Goal: Transaction & Acquisition: Purchase product/service

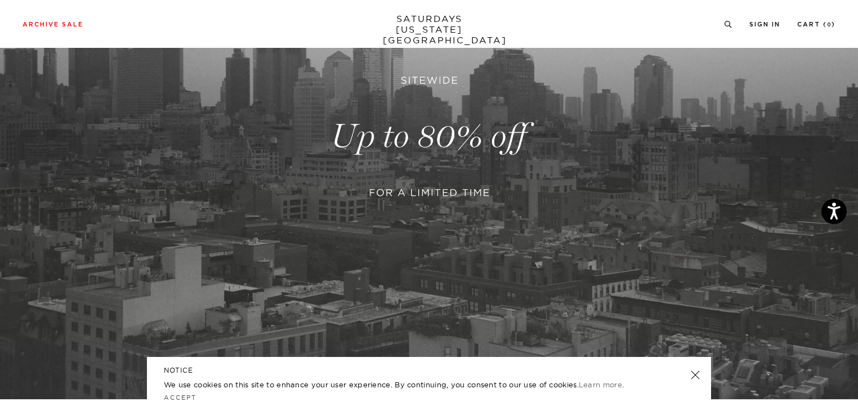
scroll to position [179, 0]
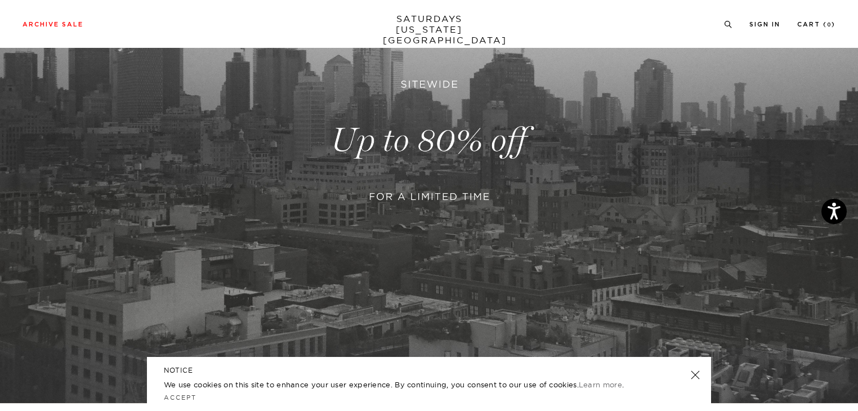
click at [696, 376] on link at bounding box center [695, 375] width 16 height 16
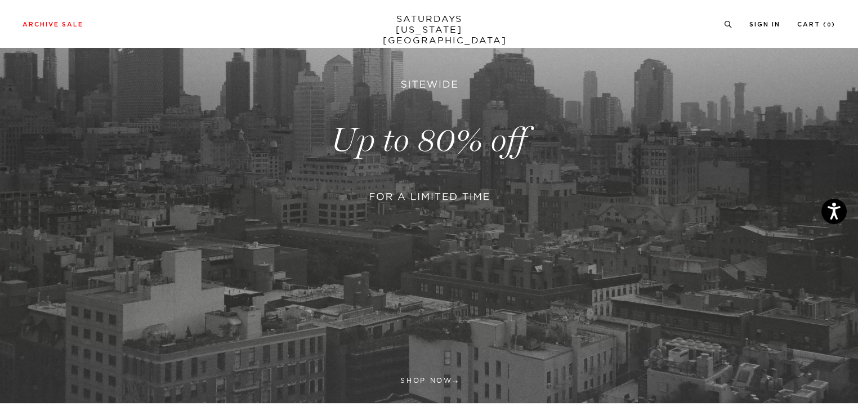
click at [421, 378] on link at bounding box center [429, 140] width 858 height 525
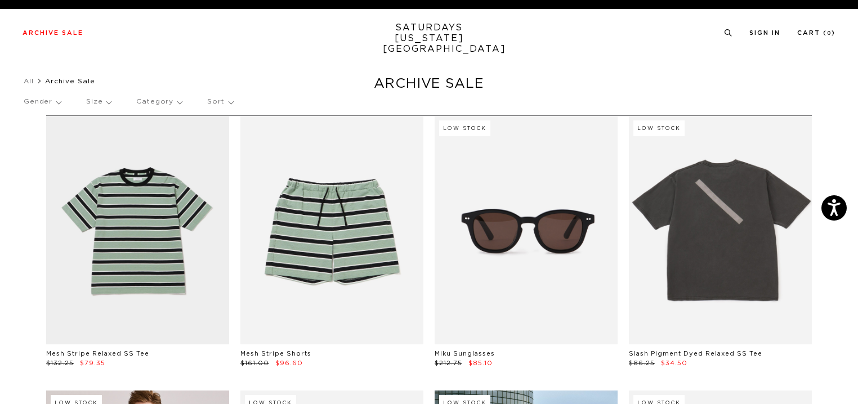
click at [61, 101] on p "Gender" at bounding box center [42, 102] width 37 height 26
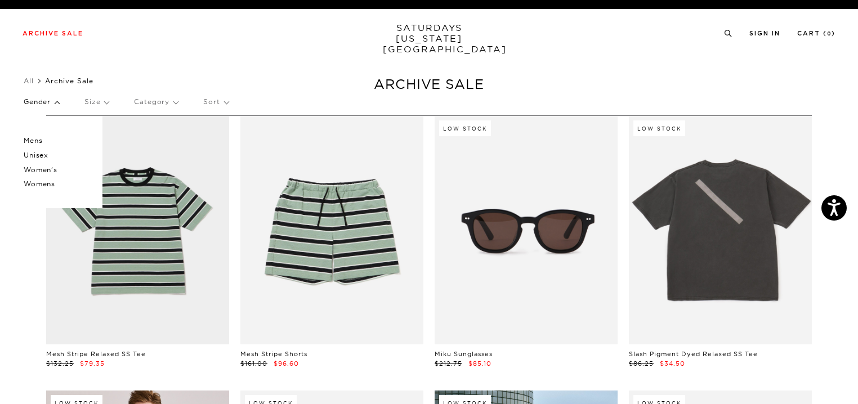
click at [48, 142] on p "Mens" at bounding box center [58, 140] width 68 height 15
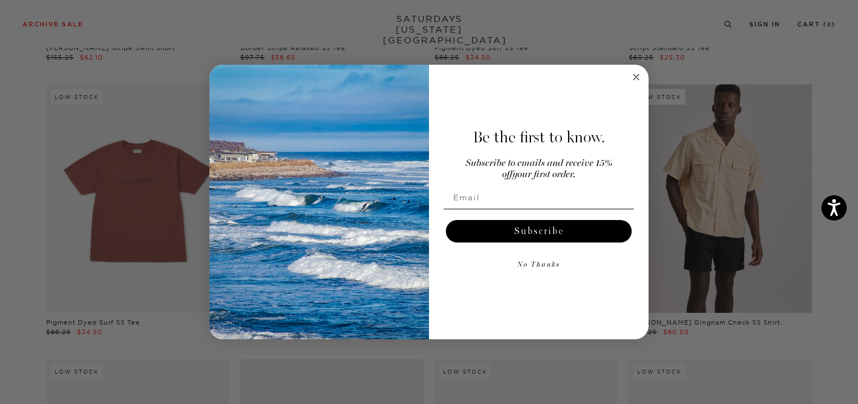
scroll to position [2279, 0]
click at [635, 72] on circle "Close dialog" at bounding box center [636, 77] width 13 height 13
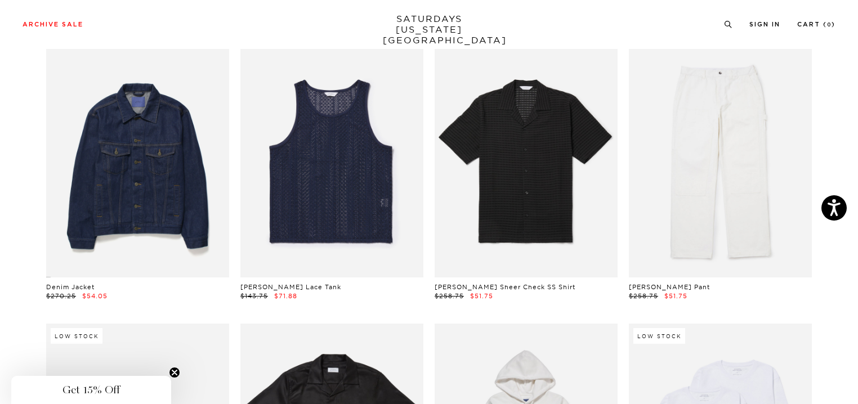
scroll to position [0, 0]
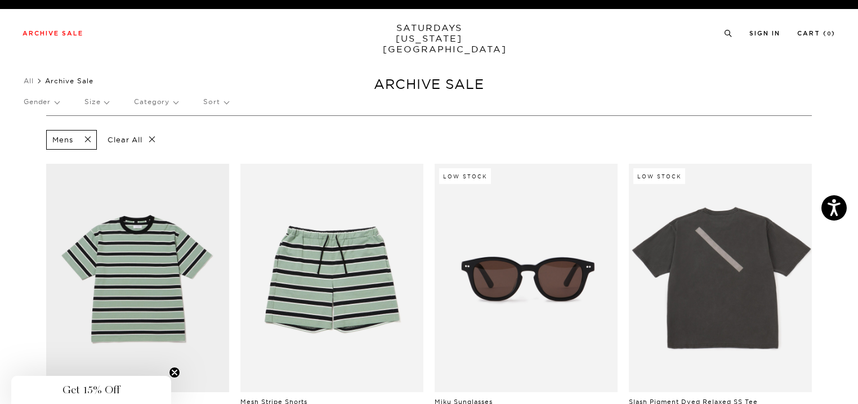
click at [178, 110] on p "Category" at bounding box center [156, 102] width 44 height 26
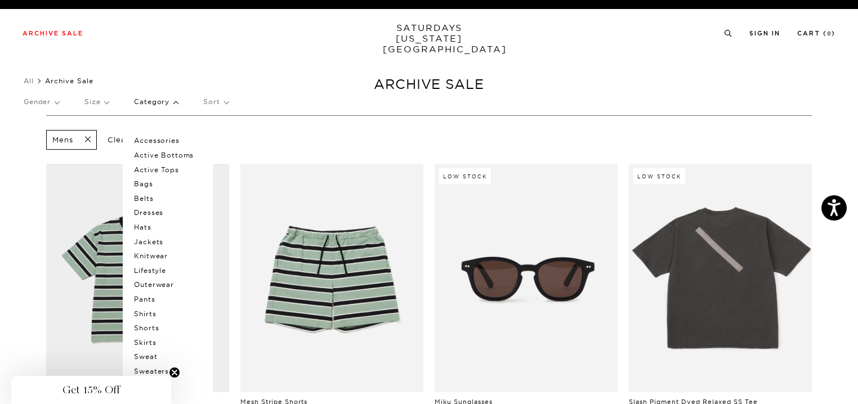
click at [153, 315] on p "Shirts" at bounding box center [168, 314] width 68 height 15
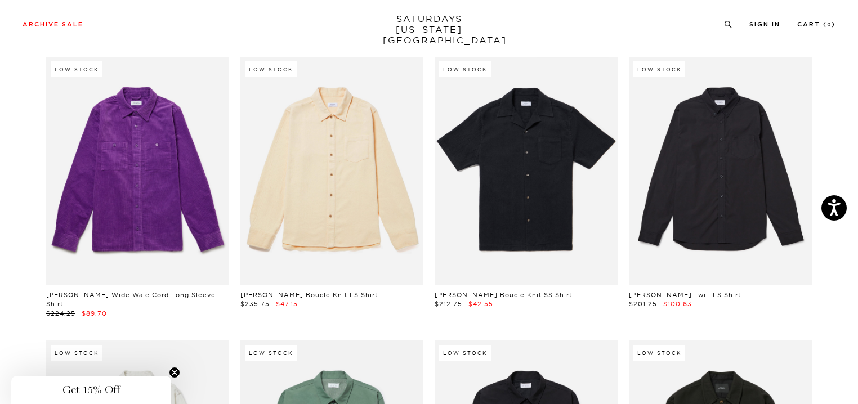
scroll to position [2942, 0]
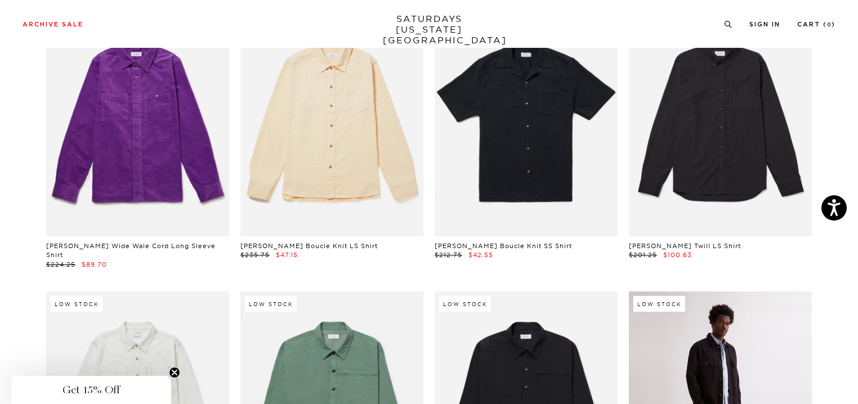
click at [714, 317] on link at bounding box center [720, 406] width 183 height 229
